Goal: Transaction & Acquisition: Book appointment/travel/reservation

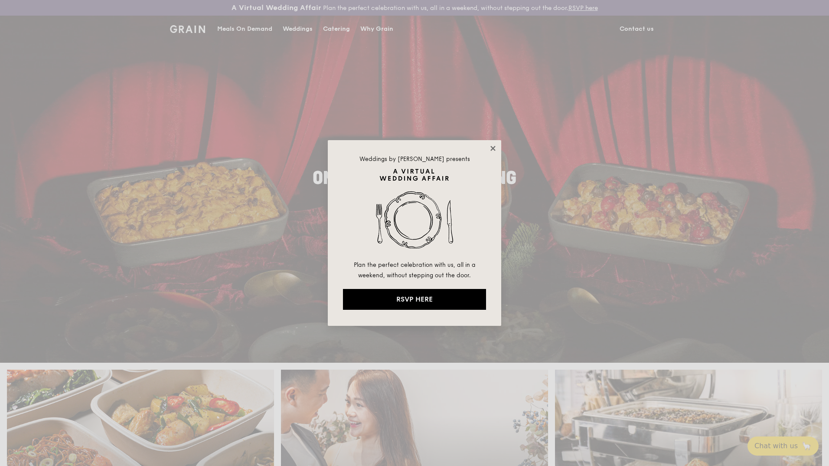
click at [494, 149] on icon at bounding box center [493, 148] width 5 height 5
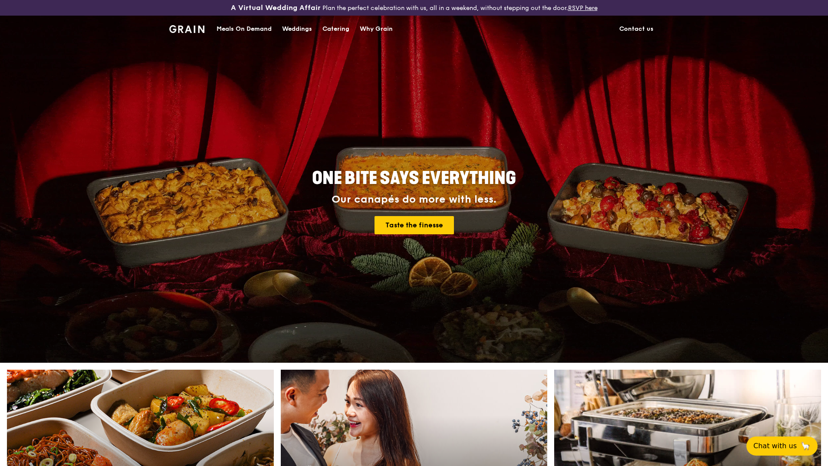
click at [343, 29] on div "Catering" at bounding box center [335, 29] width 27 height 26
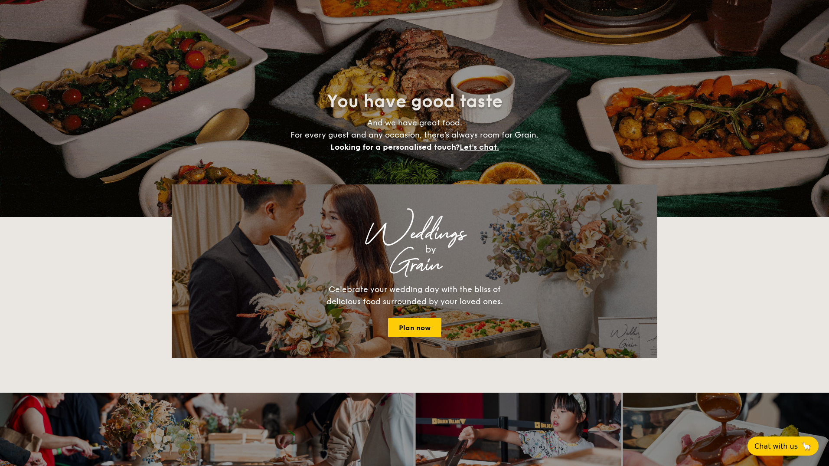
select select
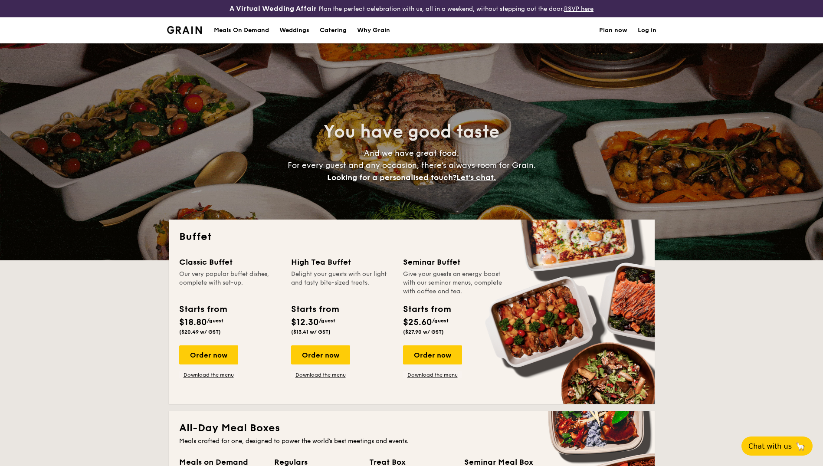
click at [331, 30] on h1 "Catering" at bounding box center [333, 30] width 27 height 26
click at [201, 358] on div "Order now" at bounding box center [208, 354] width 59 height 19
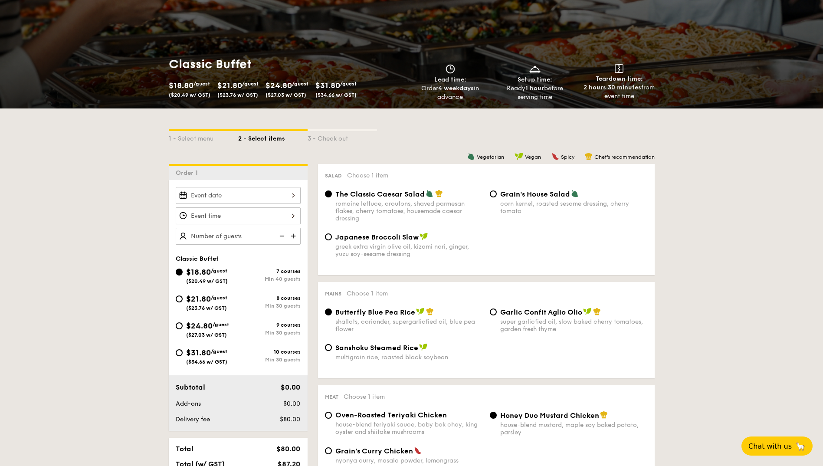
scroll to position [130, 0]
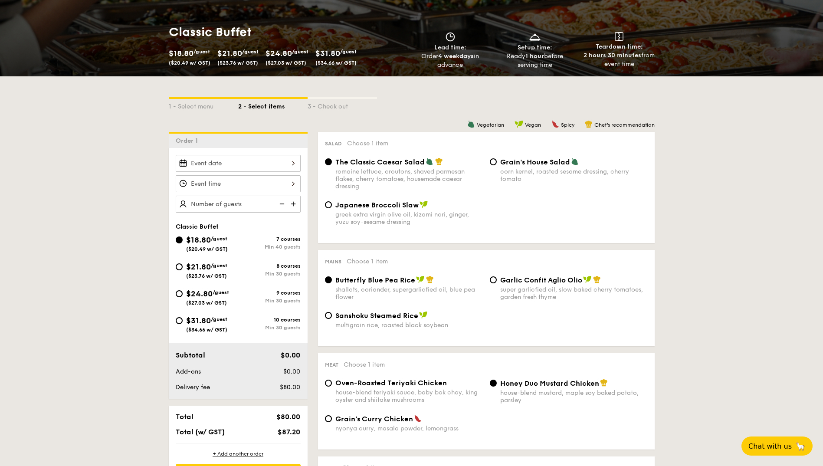
click at [278, 165] on div at bounding box center [238, 163] width 125 height 17
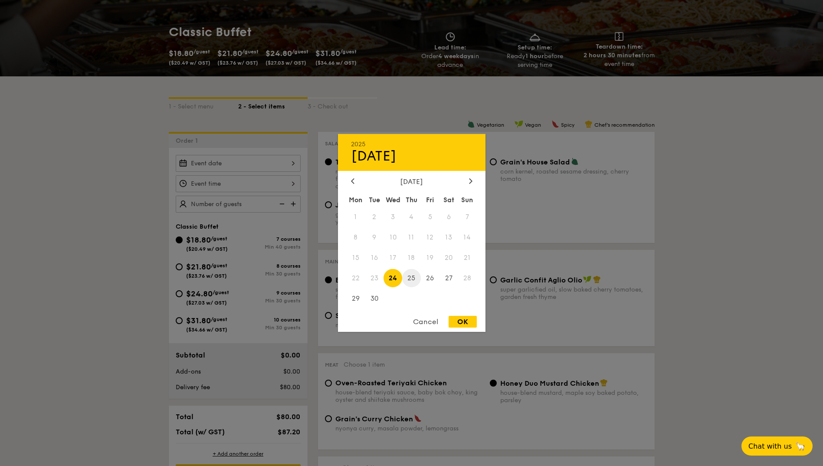
click at [416, 277] on span "25" at bounding box center [411, 278] width 19 height 19
click at [469, 323] on div "OK" at bounding box center [463, 322] width 28 height 12
type input "[DATE]"
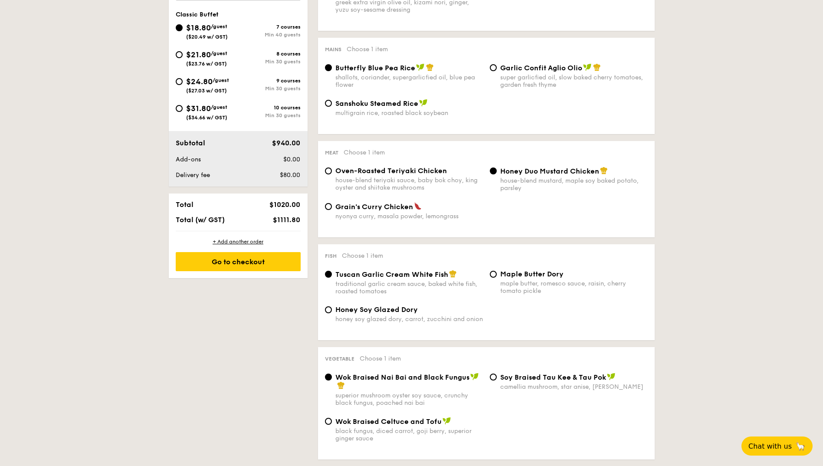
scroll to position [347, 0]
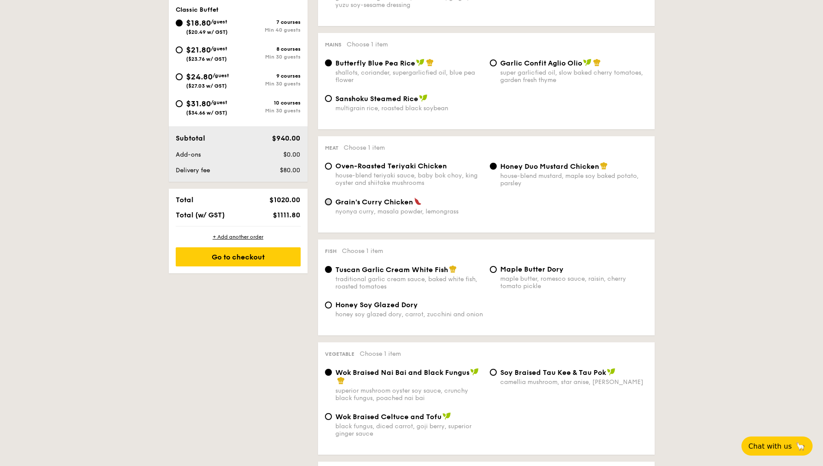
type input "50 guests"
click at [328, 202] on input "Grain's [PERSON_NAME] Chicken nyonya [PERSON_NAME], masala powder, lemongrass" at bounding box center [328, 201] width 7 height 7
radio input "true"
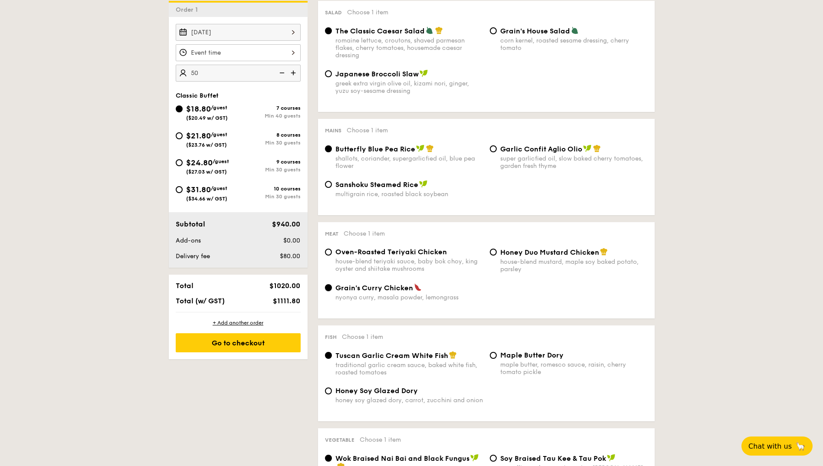
scroll to position [260, 0]
click at [179, 135] on input "$21.80 /guest ($23.76 w/ GST) 8 courses Min 30 guests" at bounding box center [179, 136] width 7 height 7
radio input "true"
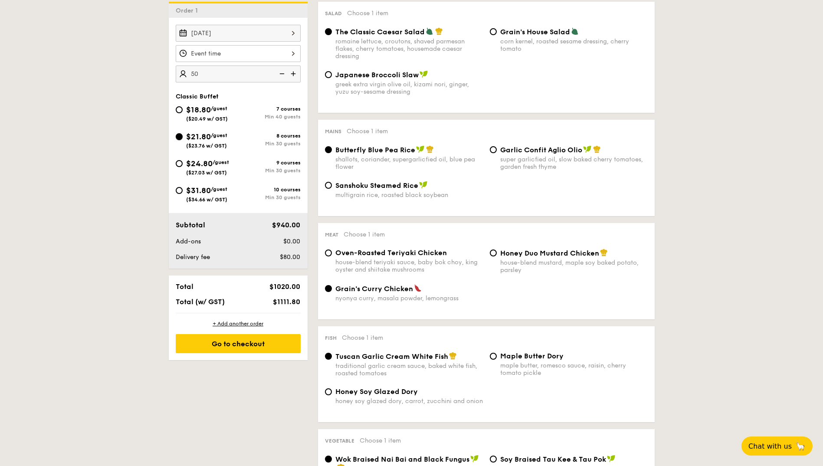
radio input "true"
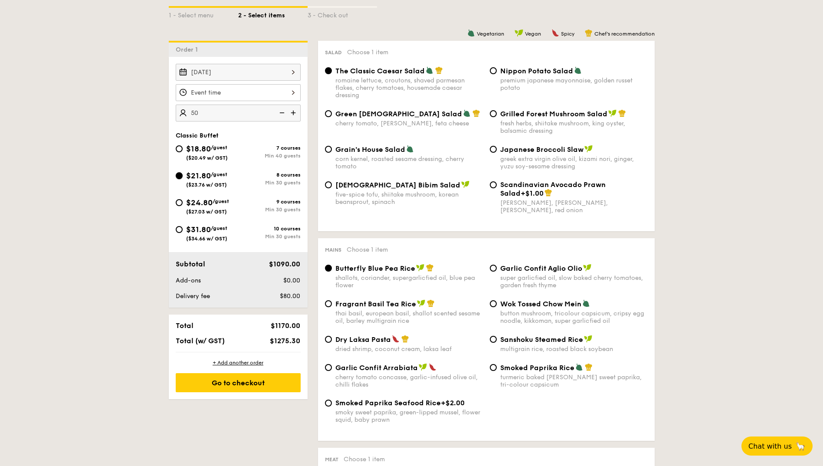
scroll to position [130, 0]
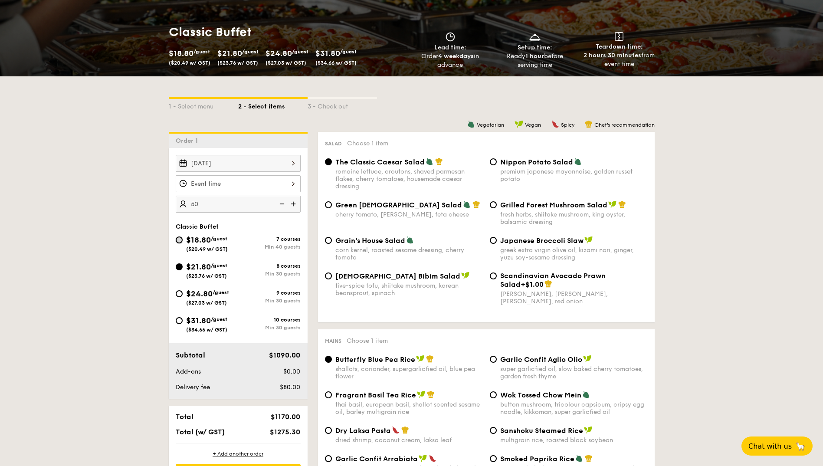
drag, startPoint x: 181, startPoint y: 241, endPoint x: 281, endPoint y: 285, distance: 109.4
click at [181, 241] on input "$18.80 /guest ($20.49 w/ GST) 7 courses Min 40 guests" at bounding box center [179, 239] width 7 height 7
radio input "true"
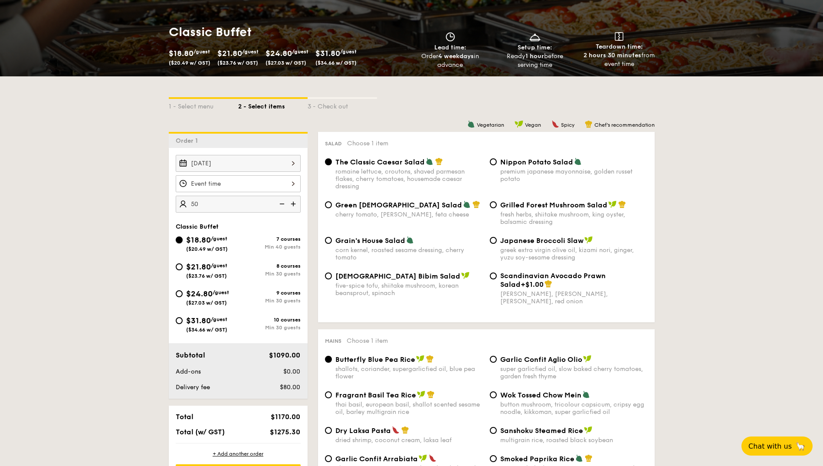
radio input "true"
